Goal: Find specific page/section: Find specific page/section

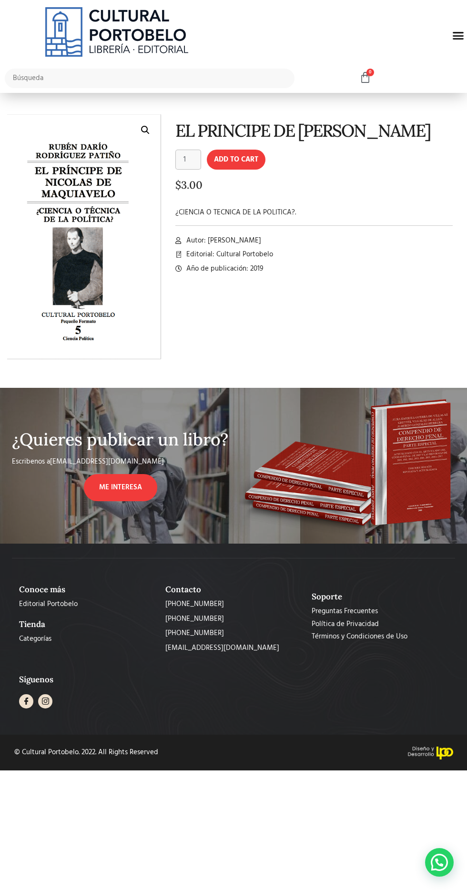
click at [425, 639] on link "Términos y Condiciones de Uso" at bounding box center [378, 636] width 132 height 11
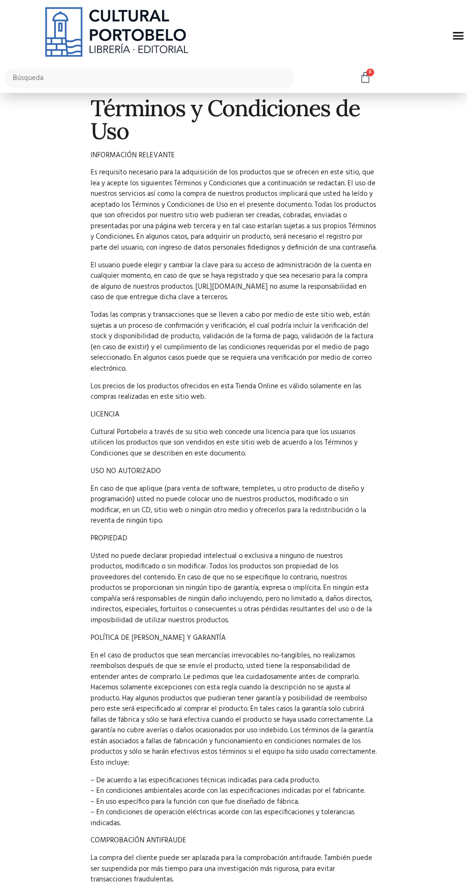
click at [452, 31] on icon "Menu Toggle" at bounding box center [458, 36] width 12 height 12
click at [458, 35] on icon "Menu Toggle" at bounding box center [458, 36] width 12 height 12
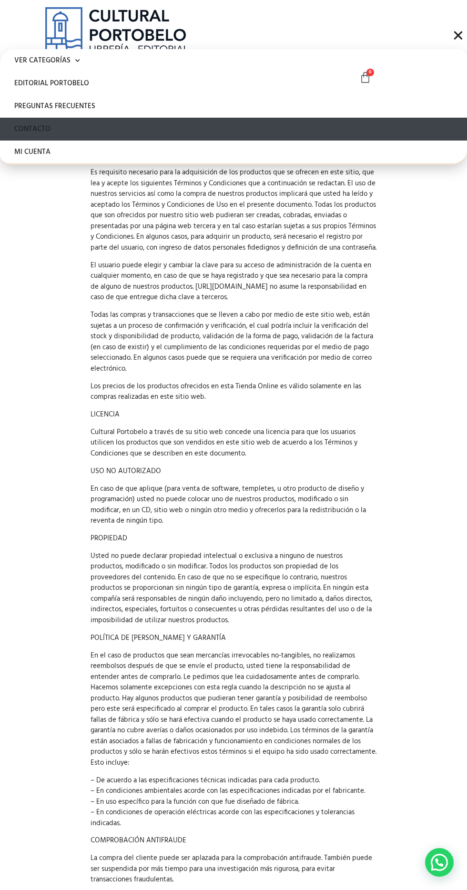
click at [29, 129] on link "Contacto" at bounding box center [233, 129] width 467 height 23
